Goal: Information Seeking & Learning: Learn about a topic

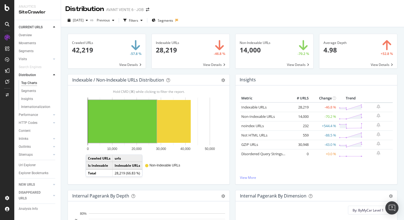
scroll to position [9, 0]
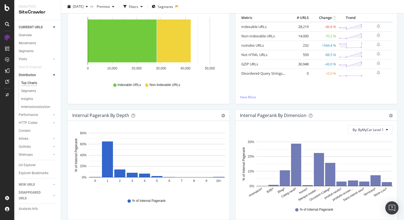
click at [52, 77] on div "Distribution" at bounding box center [40, 75] width 42 height 8
click at [57, 74] on div at bounding box center [53, 74] width 5 height 5
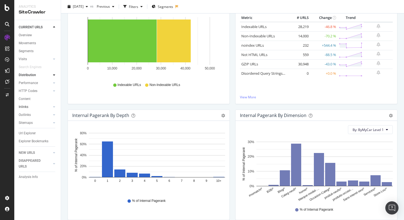
click at [46, 108] on link "Inlinks" at bounding box center [35, 107] width 33 height 6
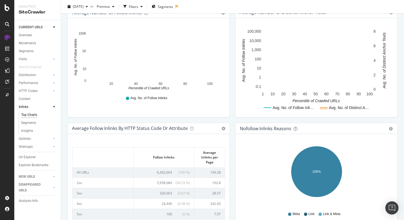
scroll to position [221, 0]
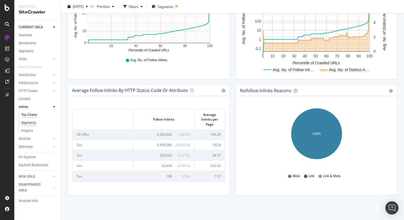
click at [32, 125] on div "Segments" at bounding box center [28, 123] width 15 height 6
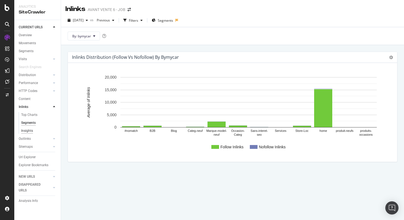
click at [27, 131] on div "Insights" at bounding box center [27, 131] width 12 height 6
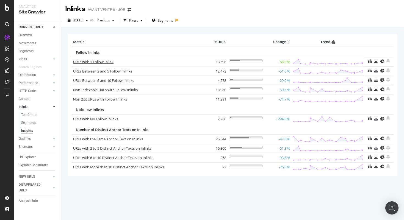
click at [105, 62] on link "URLs with 1 Follow Inlink" at bounding box center [93, 61] width 40 height 5
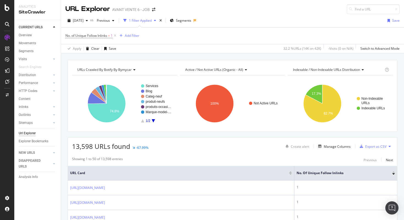
click at [74, 64] on div "URLs Crawled By Botify By bymycar Chart (by Value) Table Expand Export as CSV E…" at bounding box center [232, 96] width 329 height 72
drag, startPoint x: 74, startPoint y: 63, endPoint x: 155, endPoint y: 120, distance: 99.3
click at [155, 120] on div "URLs Crawled By Botify By bymycar Chart (by Value) Table Expand Export as CSV E…" at bounding box center [232, 96] width 329 height 72
click at [166, 72] on div "URLs Crawled By Botify By bymycar" at bounding box center [124, 69] width 96 height 9
click at [186, 57] on div "URLs Crawled By Botify By bymycar Chart (by Value) Table Expand Export as CSV E…" at bounding box center [232, 59] width 343 height 13
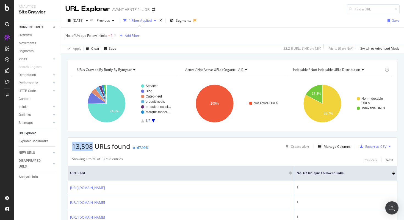
drag, startPoint x: 72, startPoint y: 146, endPoint x: 92, endPoint y: 146, distance: 19.8
click at [92, 146] on span "13,598 URLs found" at bounding box center [101, 146] width 58 height 9
copy span "13,598"
click at [134, 35] on div "Add Filter" at bounding box center [132, 35] width 15 height 5
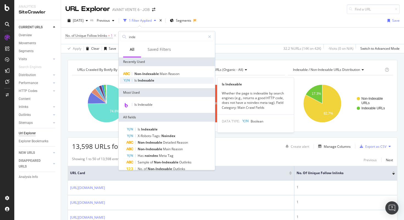
type input "inde"
click at [145, 81] on span "Indexable" at bounding box center [146, 80] width 16 height 5
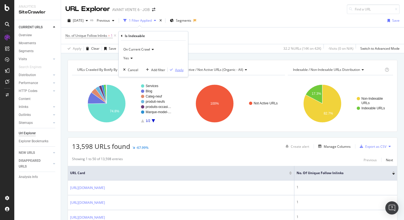
click at [179, 72] on div "Apply" at bounding box center [179, 70] width 9 height 5
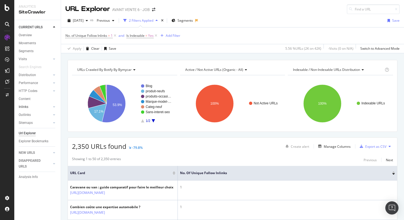
click at [35, 107] on link "Inlinks" at bounding box center [35, 107] width 33 height 6
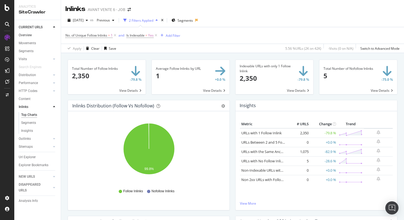
click at [34, 35] on link "Overview" at bounding box center [38, 35] width 38 height 6
